Goal: Find contact information: Obtain details needed to contact an individual or organization

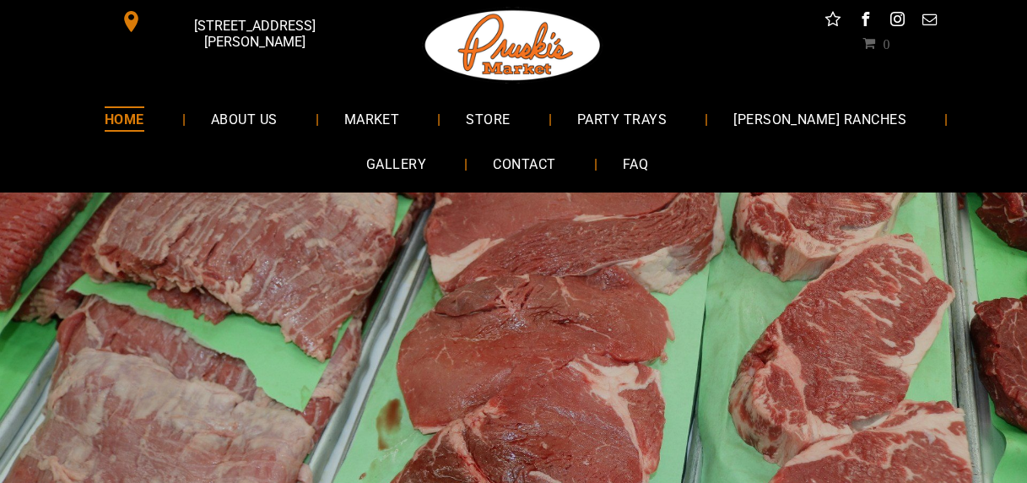
click at [226, 23] on span "[STREET_ADDRESS][PERSON_NAME]" at bounding box center [254, 33] width 218 height 49
click at [493, 161] on span "CONTACT" at bounding box center [524, 164] width 63 height 24
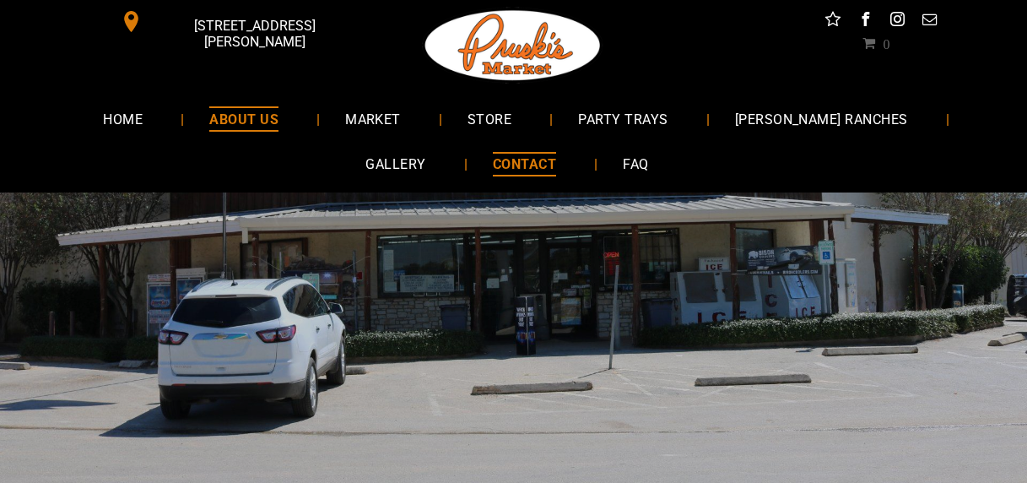
click at [211, 118] on span "ABOUT US" at bounding box center [243, 118] width 69 height 24
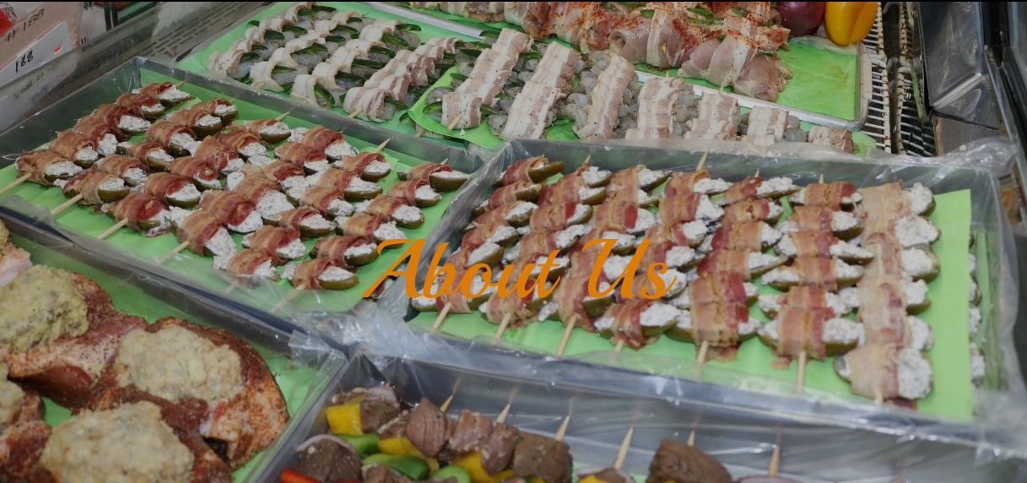
scroll to position [197, 0]
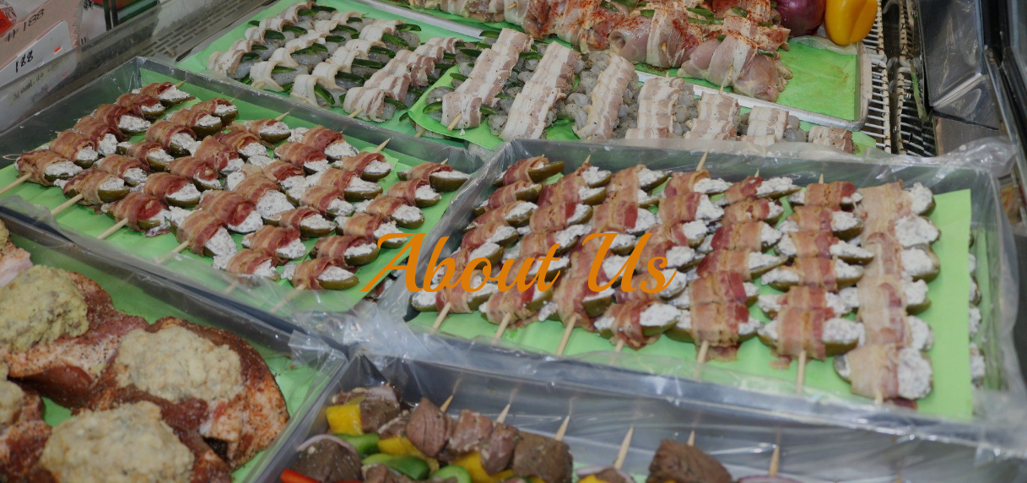
drag, startPoint x: 982, startPoint y: 1, endPoint x: 134, endPoint y: 97, distance: 853.3
click at [134, 97] on div "About Us" at bounding box center [513, 254] width 1027 height 516
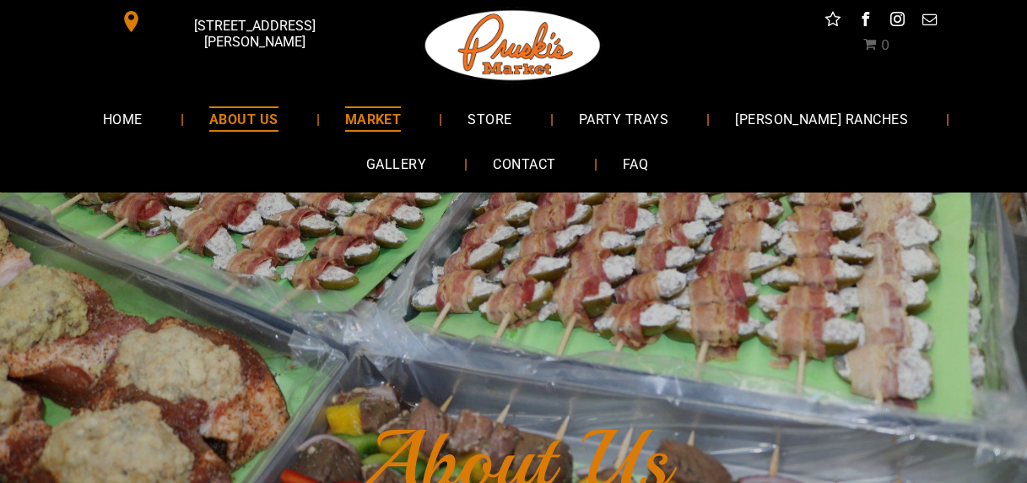
click at [345, 122] on span "MARKET" at bounding box center [373, 118] width 57 height 24
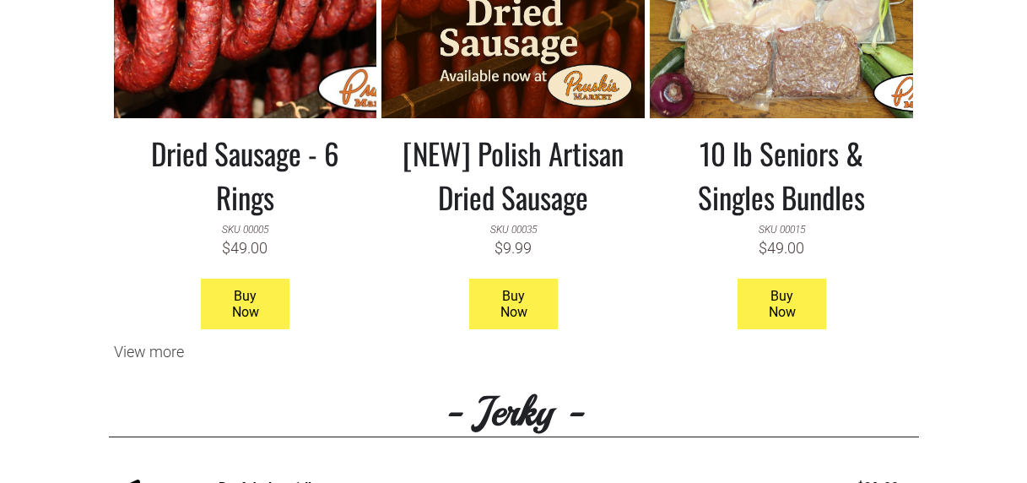
scroll to position [1659, 0]
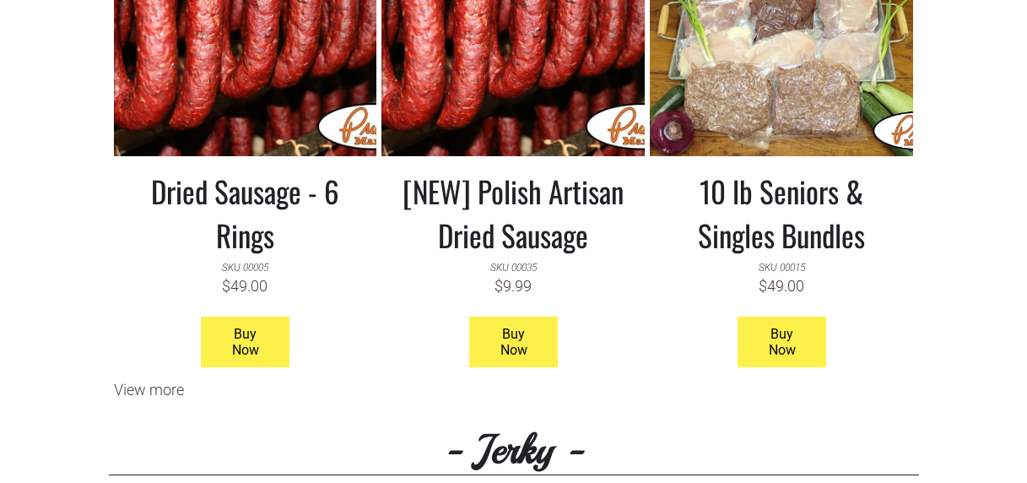
click at [461, 105] on link at bounding box center [512, 29] width 263 height 253
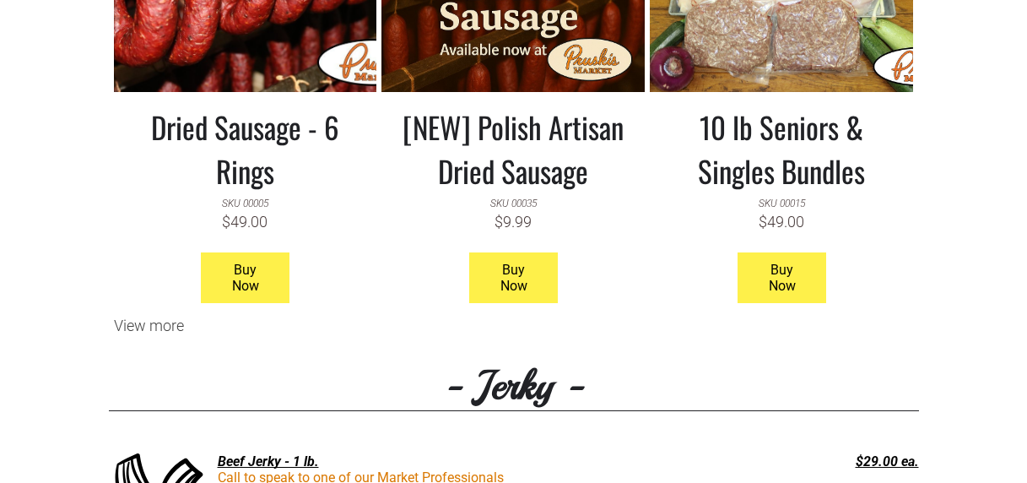
scroll to position [1743, 0]
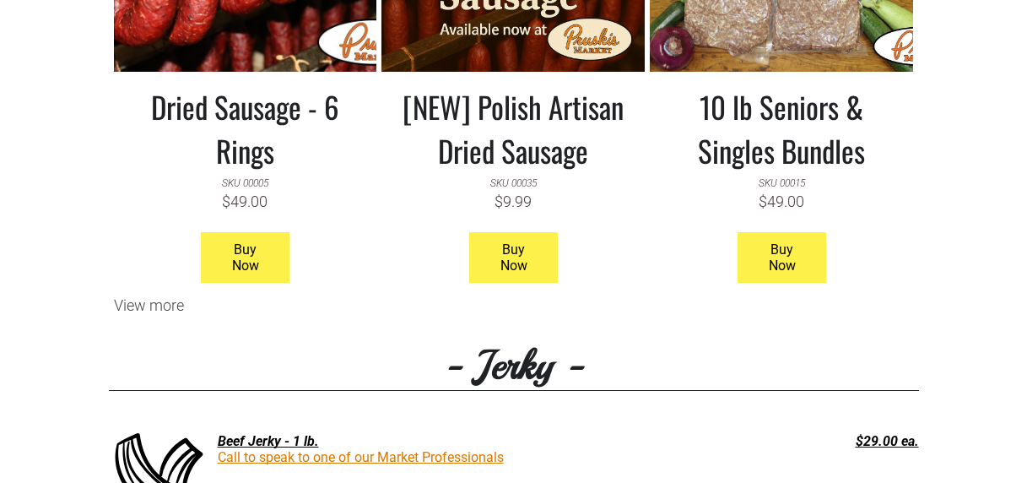
click at [533, 151] on h3 "[NEW] Polish Artisan Dried Sausage" at bounding box center [513, 128] width 238 height 88
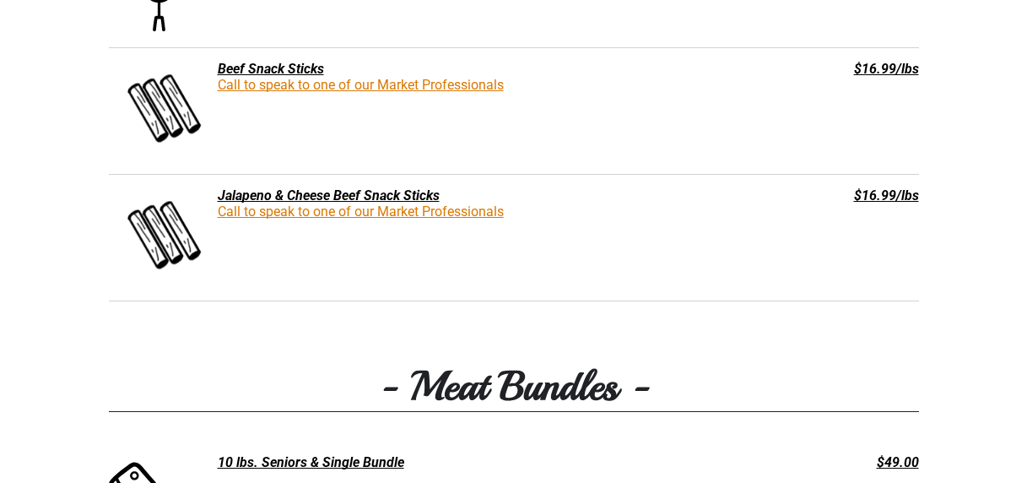
scroll to position [3318, 0]
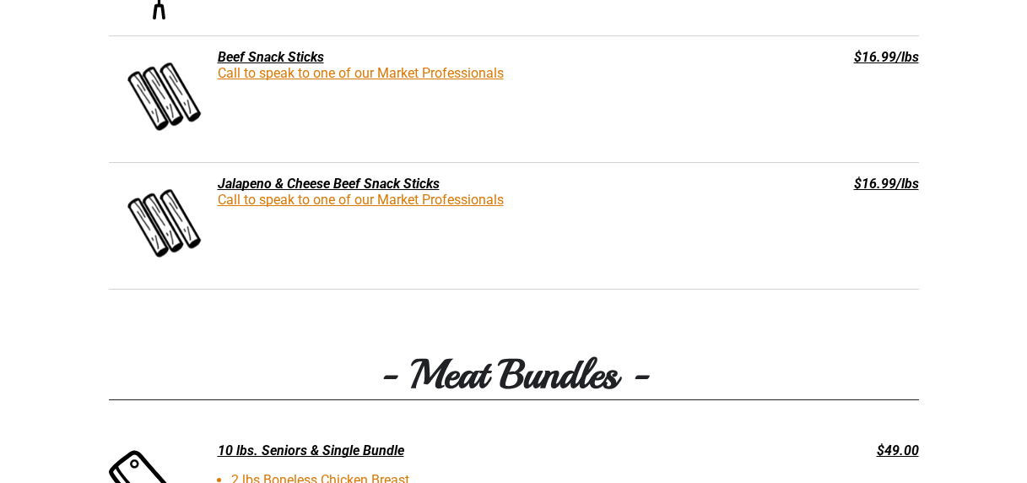
click at [280, 65] on div "Beef Snack Sticks" at bounding box center [428, 57] width 639 height 16
click at [290, 73] on link "Call to speak to one of our Market Professionals" at bounding box center [361, 73] width 286 height 16
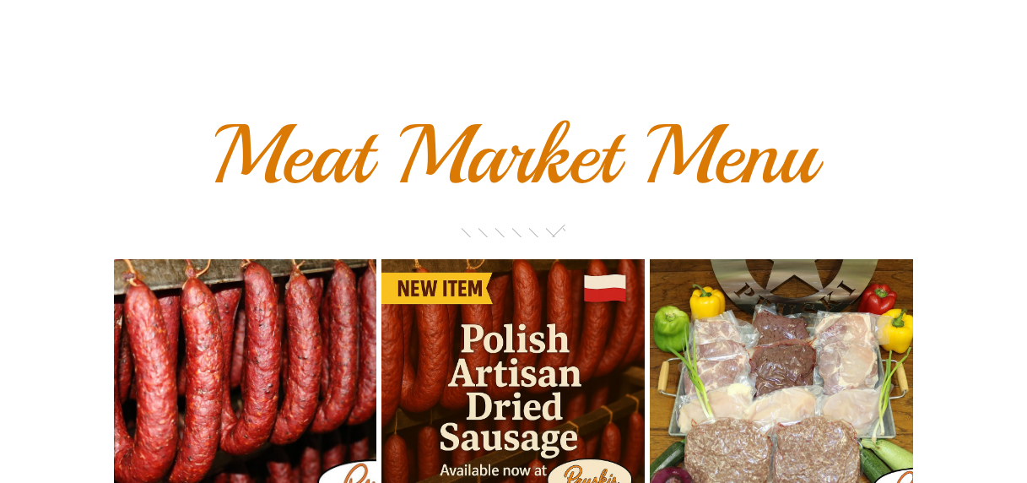
scroll to position [0, 0]
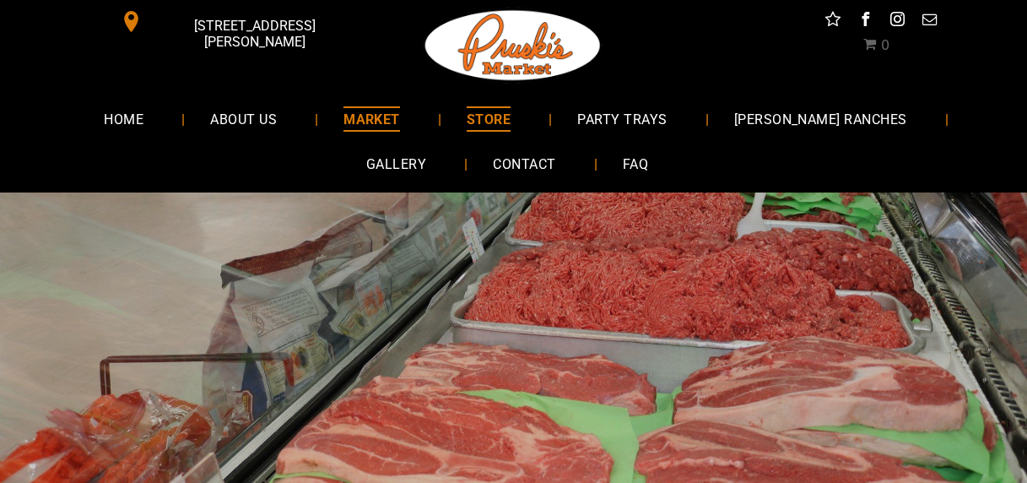
click at [467, 122] on span "STORE" at bounding box center [489, 118] width 44 height 24
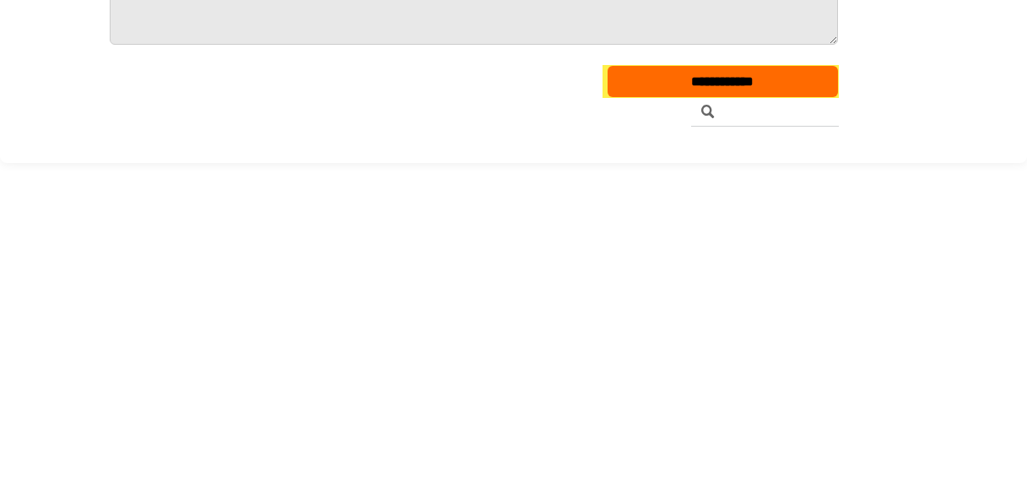
scroll to position [281, 0]
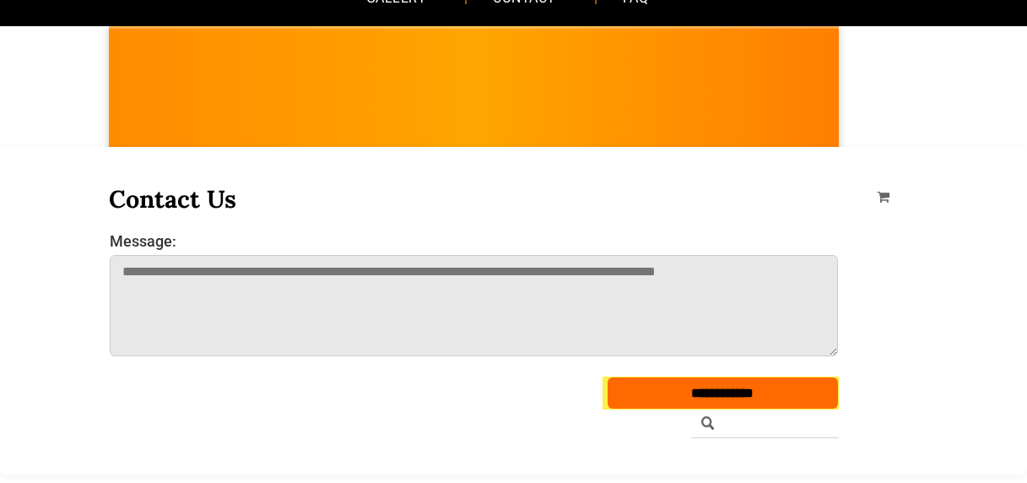
scroll to position [197, 0]
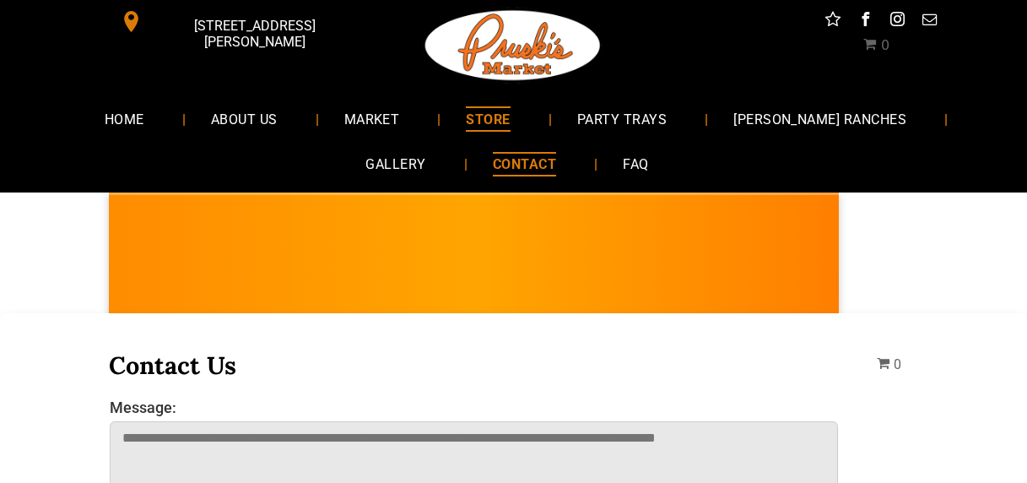
click at [493, 160] on span "CONTACT" at bounding box center [524, 164] width 63 height 24
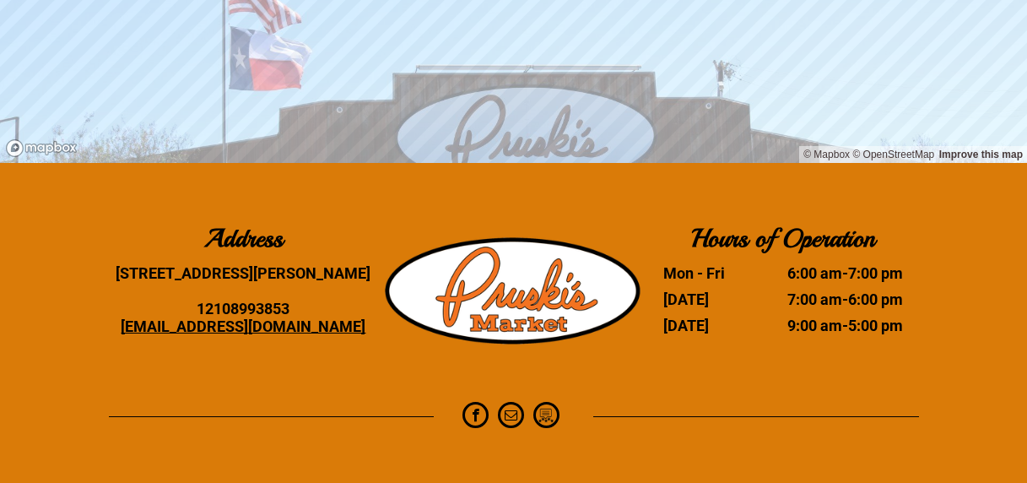
scroll to position [2000, 0]
